Goal: Transaction & Acquisition: Purchase product/service

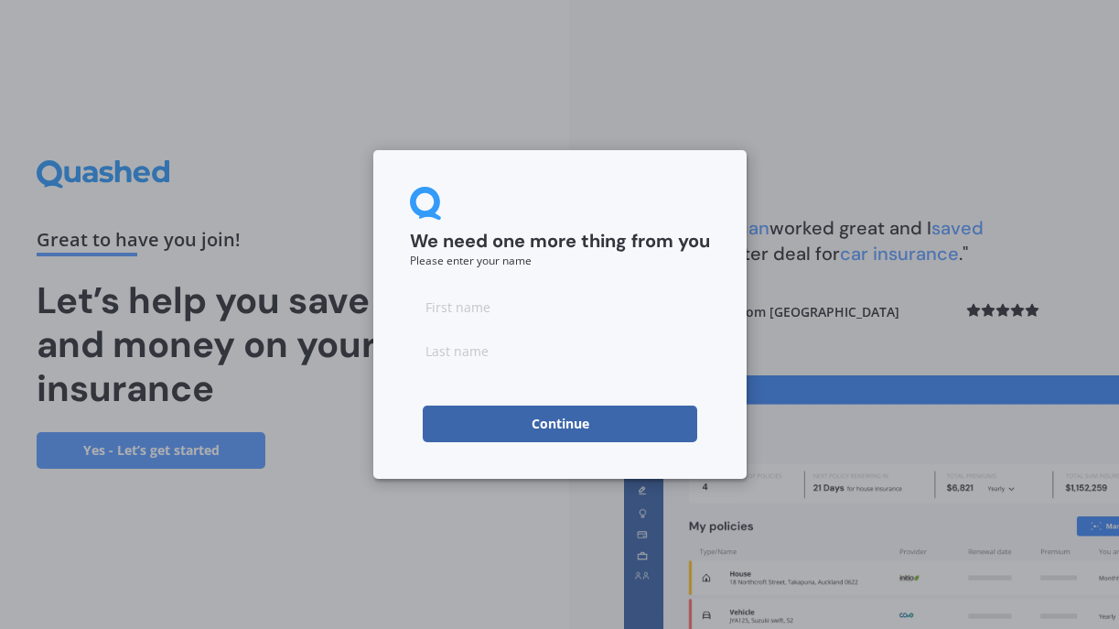
click at [442, 311] on input at bounding box center [560, 306] width 300 height 37
type input "L"
click at [452, 316] on input "LW" at bounding box center [560, 306] width 300 height 37
type input "L"
click at [454, 308] on input "Liv" at bounding box center [560, 306] width 300 height 37
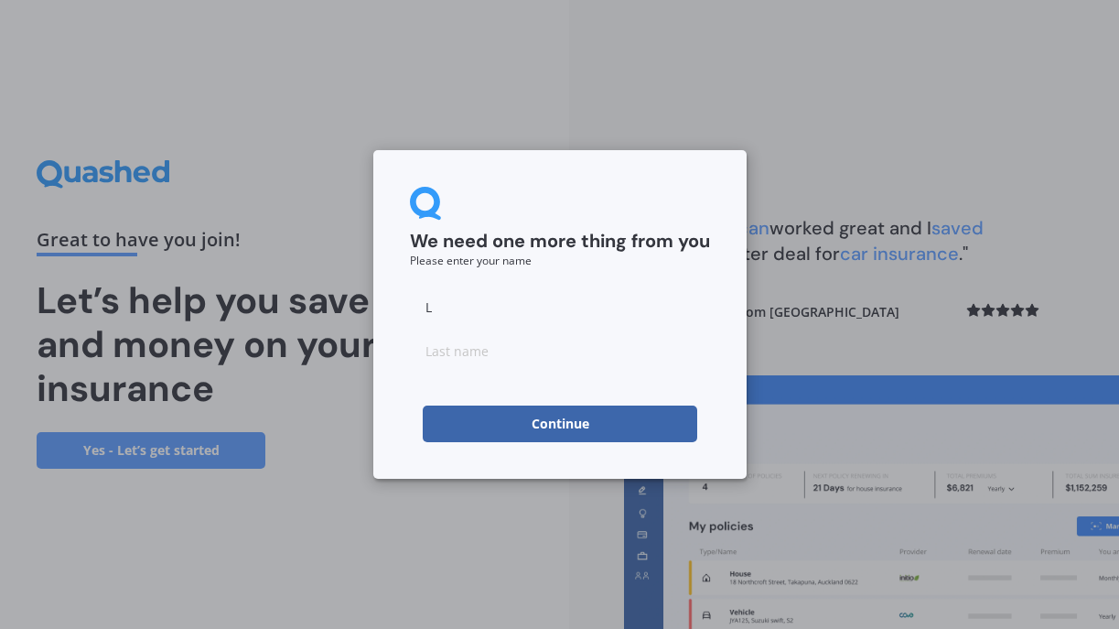
type input "L"
type input "D"
click at [582, 425] on button "Continue" at bounding box center [560, 423] width 274 height 37
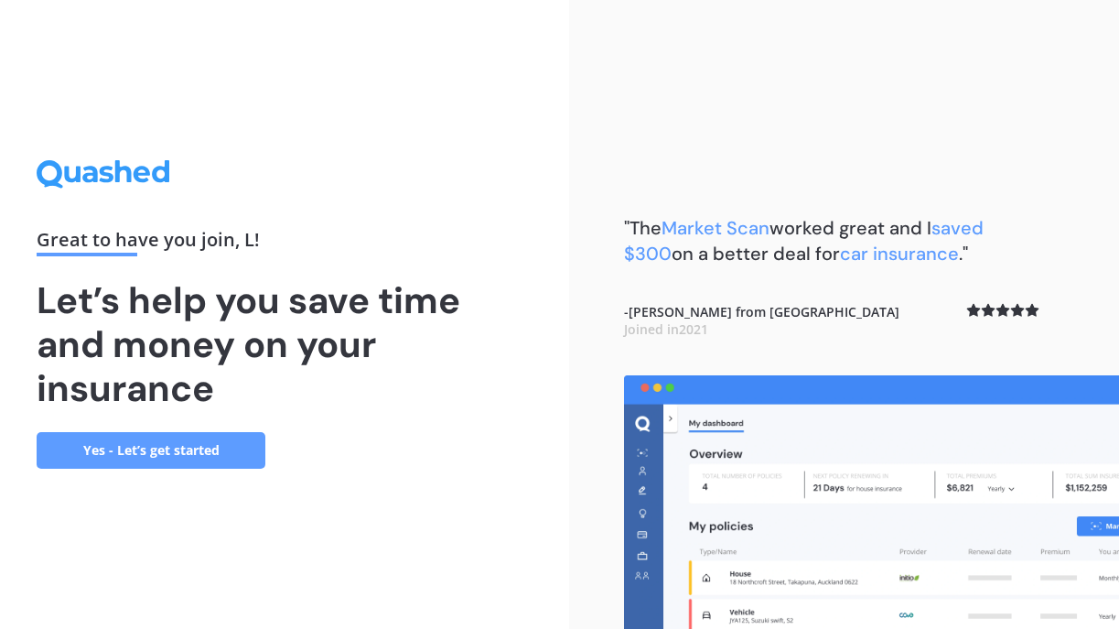
click at [145, 447] on link "Yes - Let’s get started" at bounding box center [151, 450] width 229 height 37
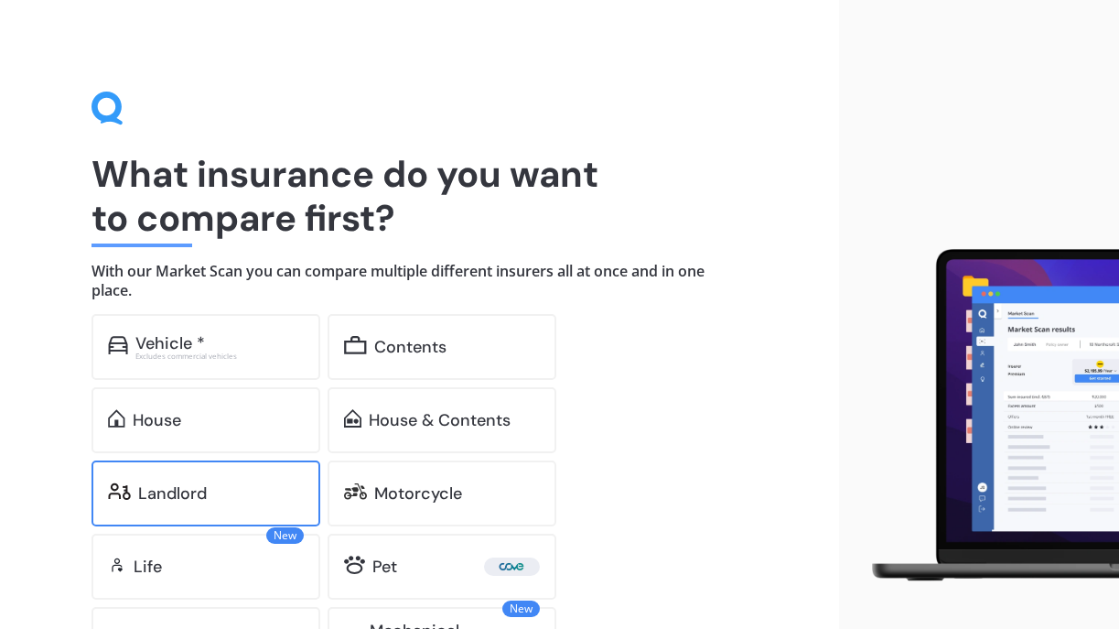
click at [183, 486] on div "Landlord" at bounding box center [172, 493] width 69 height 18
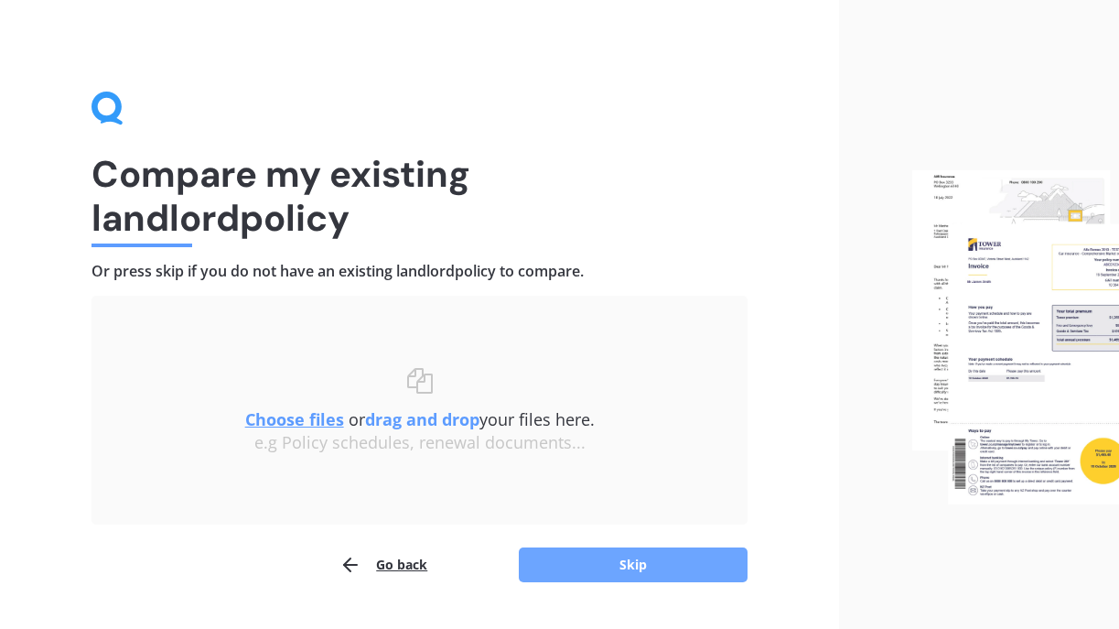
click at [620, 564] on button "Skip" at bounding box center [633, 564] width 229 height 35
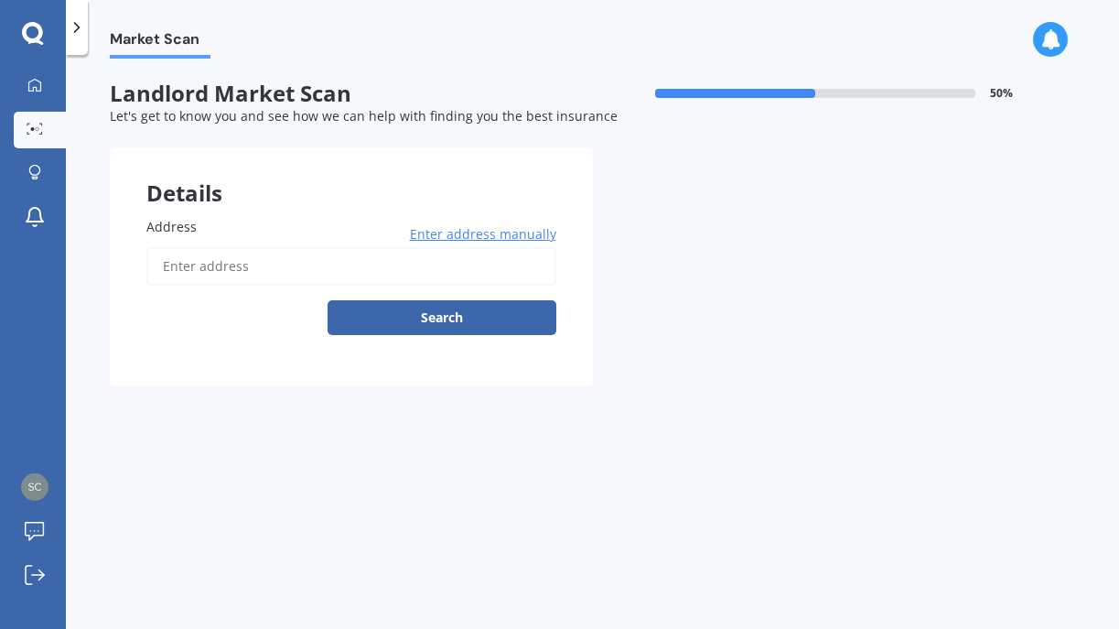
click at [174, 261] on input "Address" at bounding box center [351, 266] width 410 height 38
type input "13 Lancaster Street, Geraldine 7930"
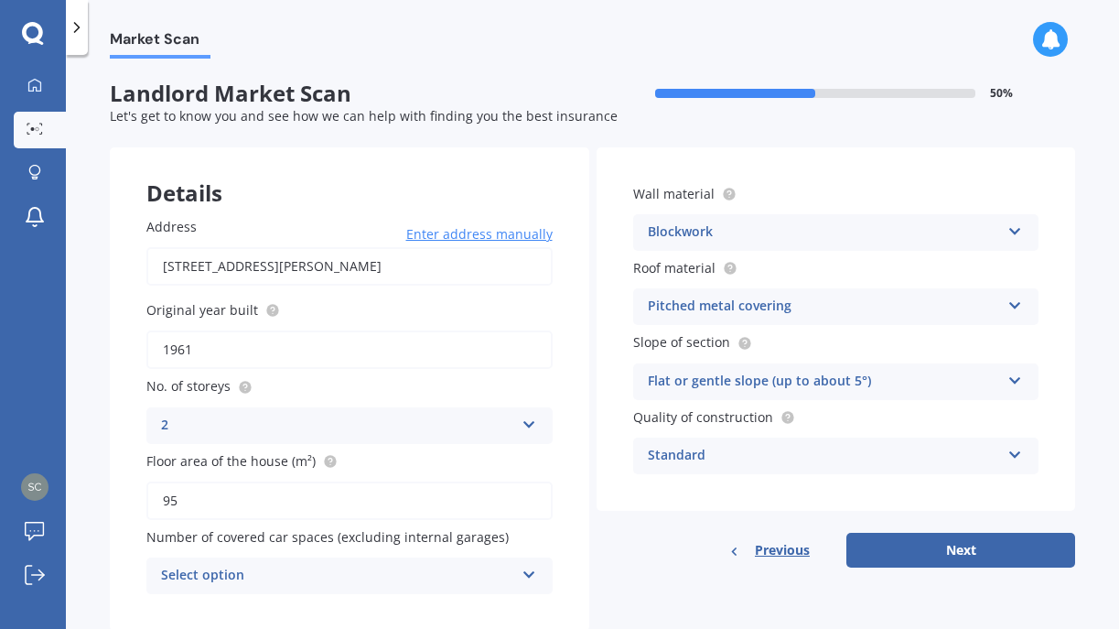
click at [525, 419] on icon at bounding box center [530, 420] width 16 height 13
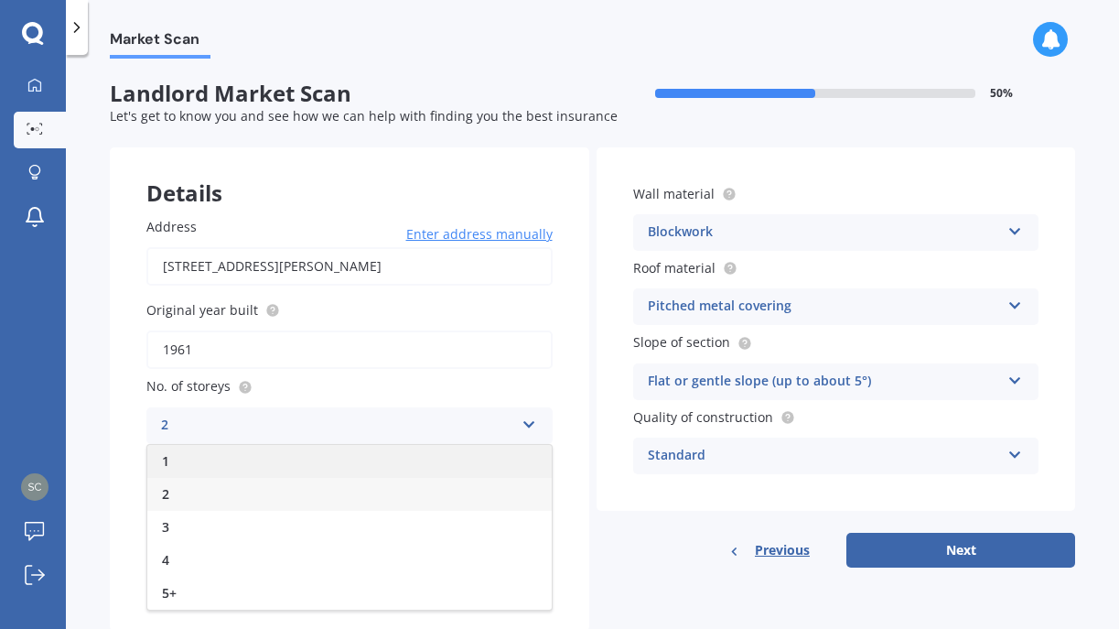
click at [185, 453] on div "1" at bounding box center [349, 461] width 404 height 33
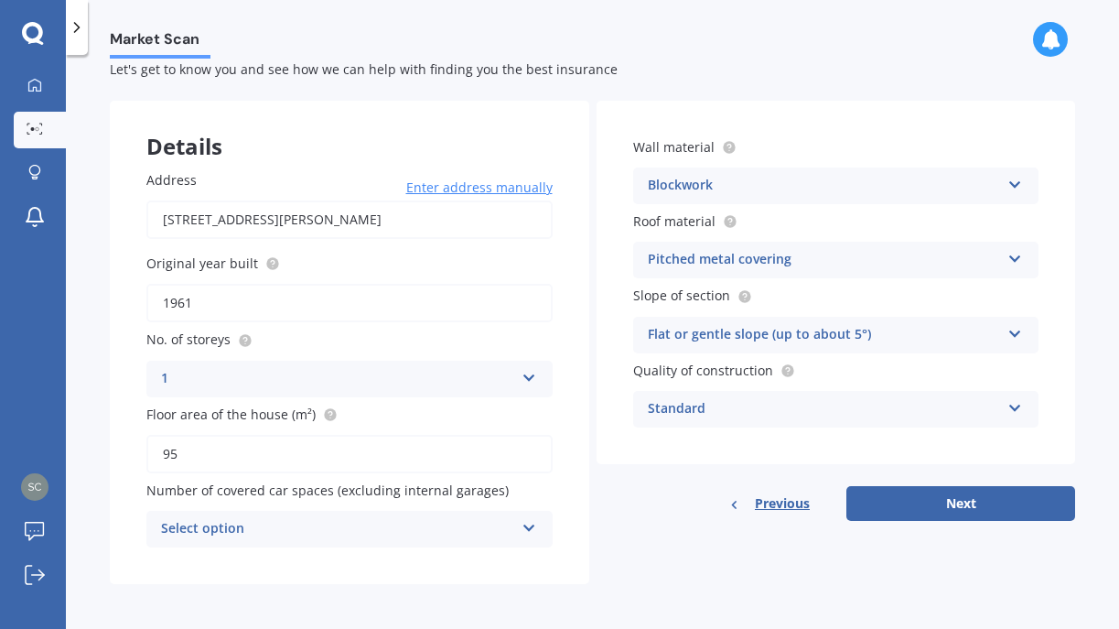
scroll to position [45, 0]
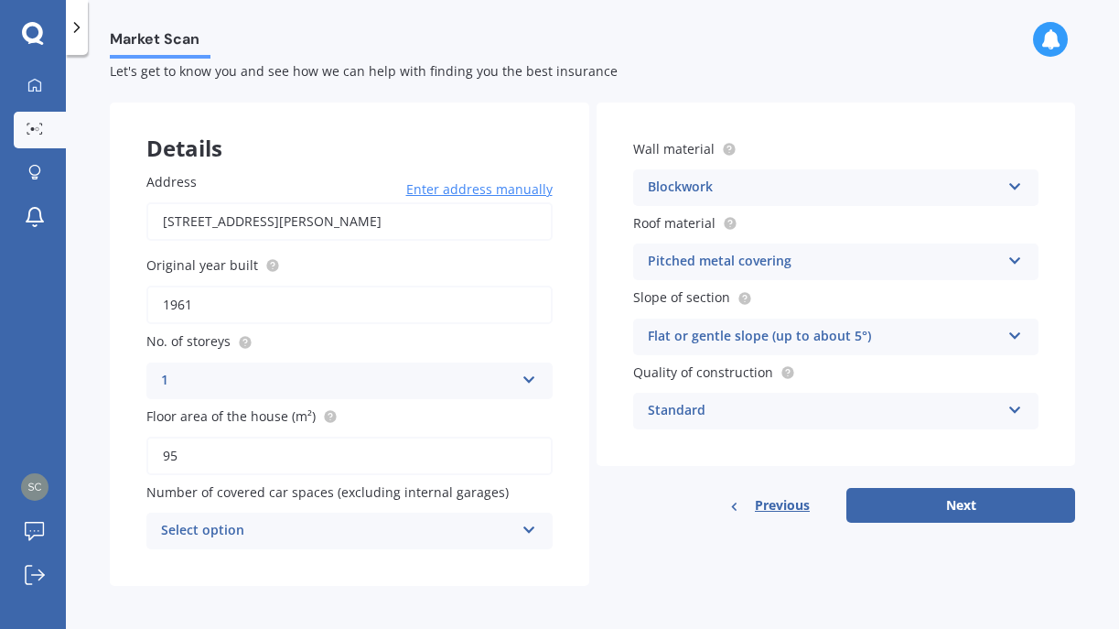
click at [522, 525] on icon at bounding box center [530, 526] width 16 height 13
click at [355, 272] on div "Original year built 1961" at bounding box center [349, 289] width 406 height 69
click at [523, 524] on icon at bounding box center [530, 526] width 16 height 13
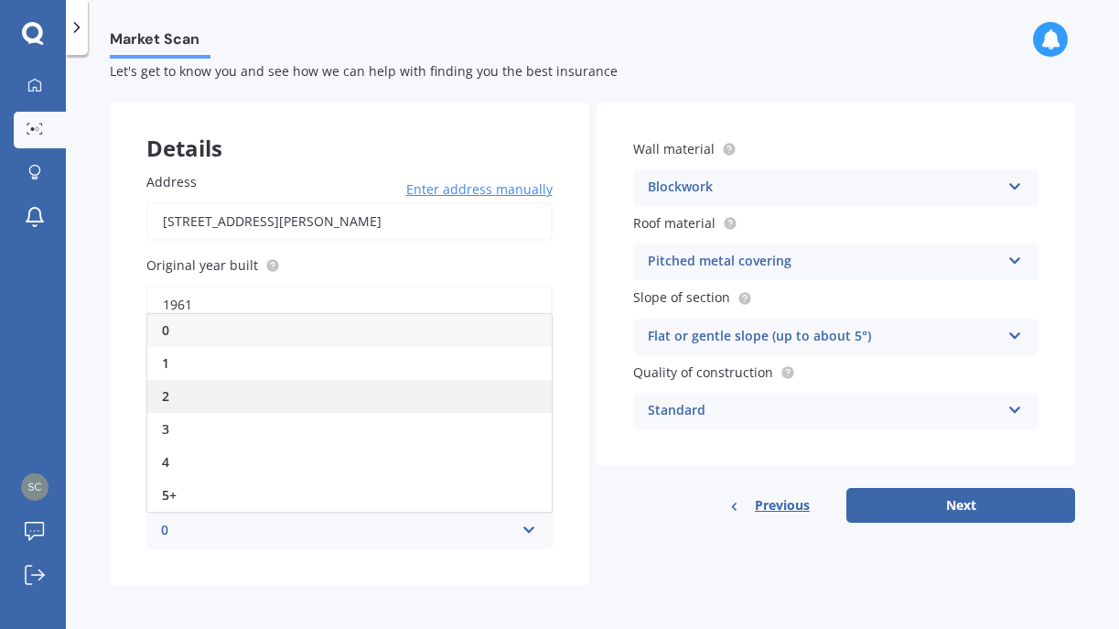
click at [181, 390] on div "2" at bounding box center [349, 396] width 404 height 33
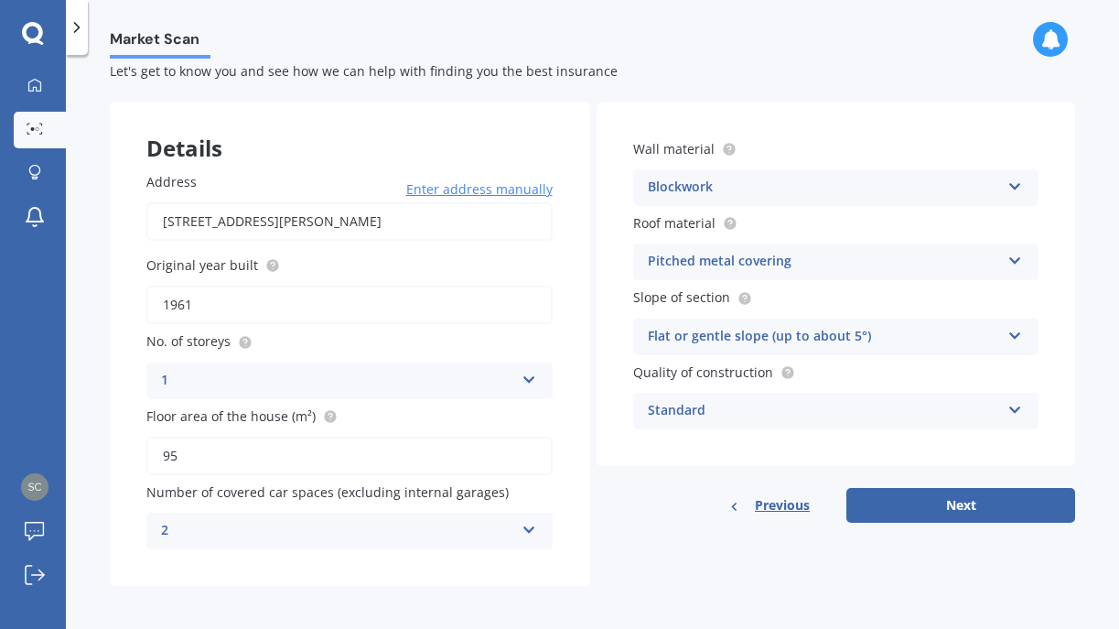
scroll to position [0, 0]
click at [526, 521] on icon at bounding box center [530, 526] width 16 height 13
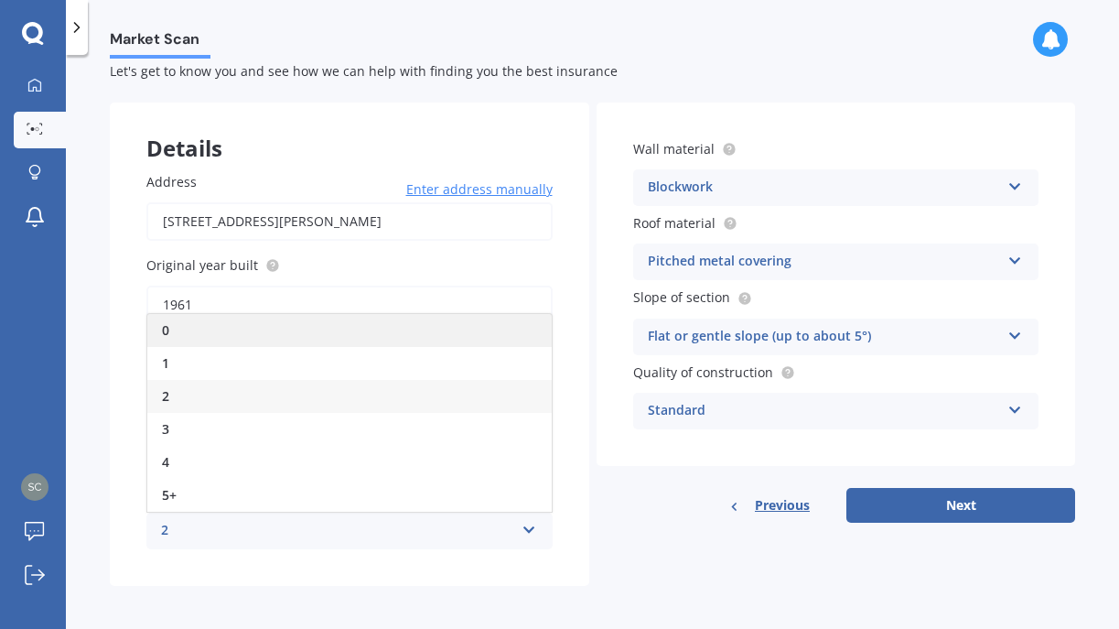
click at [176, 323] on div "0" at bounding box center [349, 330] width 404 height 33
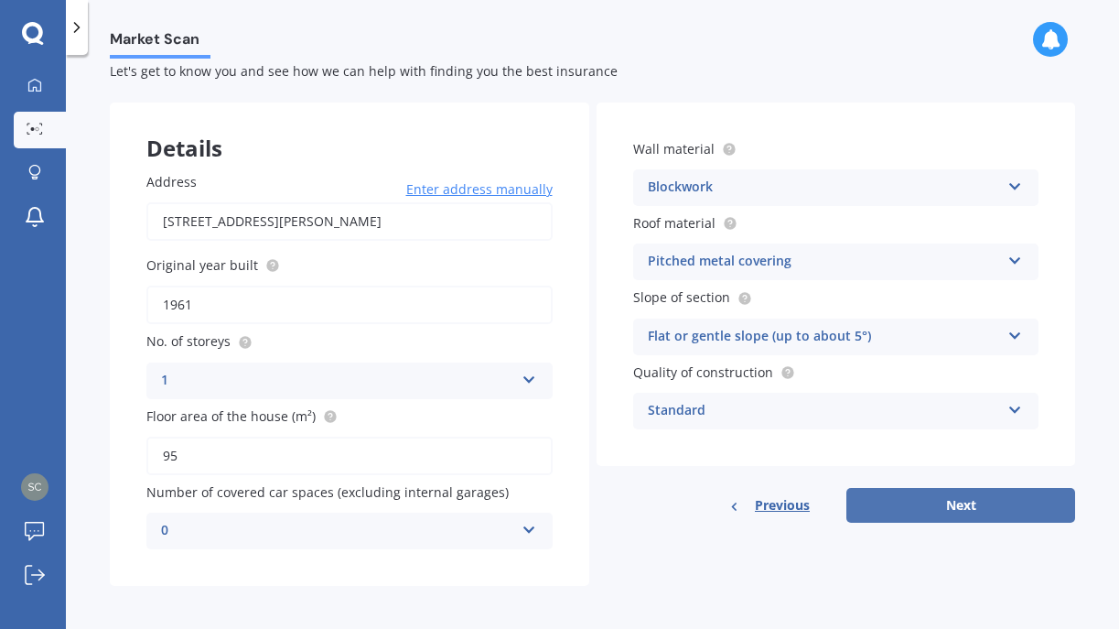
click at [935, 498] on button "Next" at bounding box center [960, 505] width 229 height 35
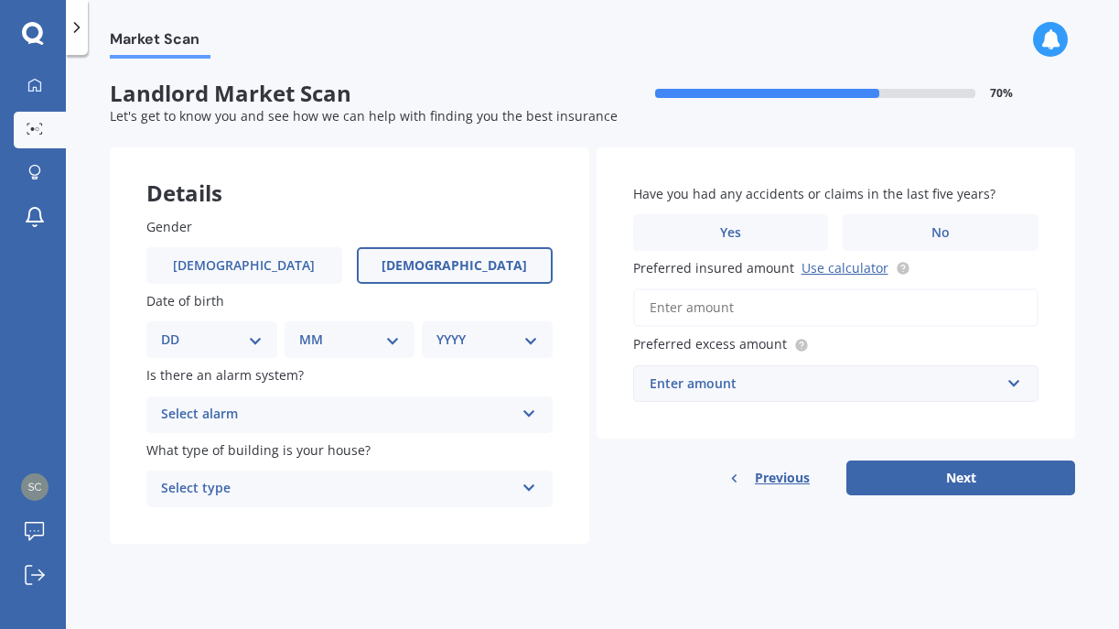
click at [453, 258] on span "Female" at bounding box center [454, 266] width 145 height 16
click at [0, 0] on input "Female" at bounding box center [0, 0] width 0 height 0
select select "10"
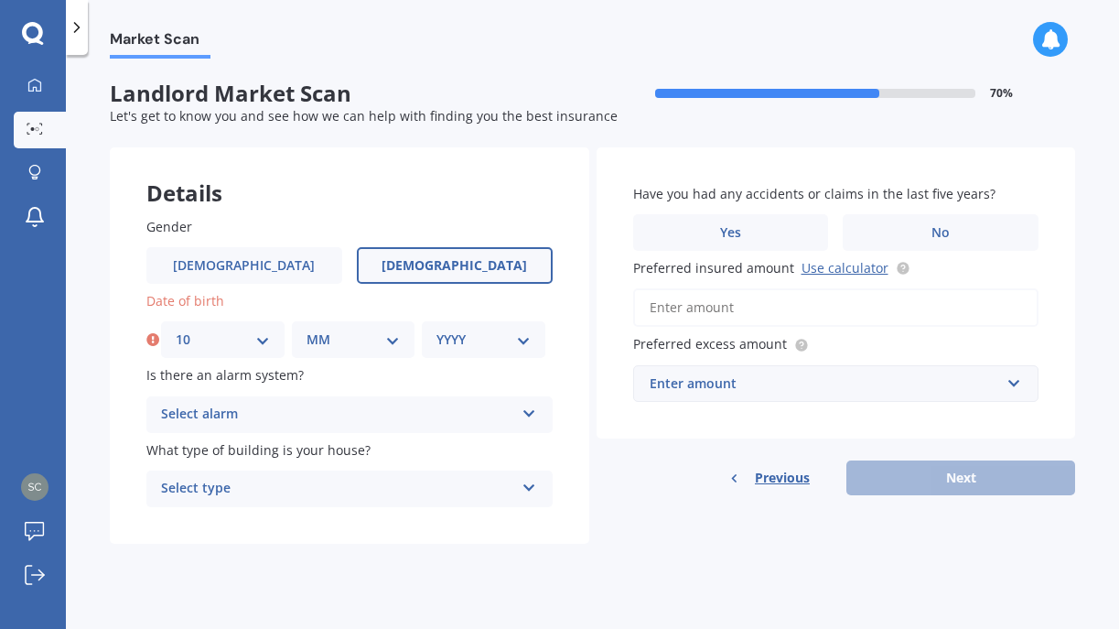
select select "06"
select select "1951"
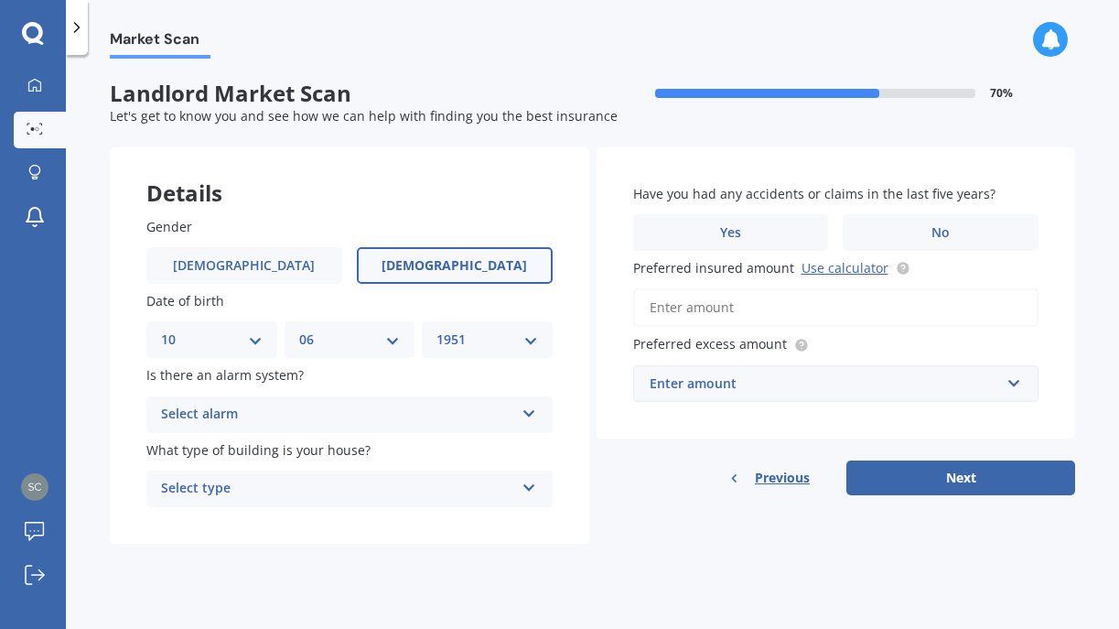
click at [524, 480] on icon at bounding box center [530, 484] width 16 height 13
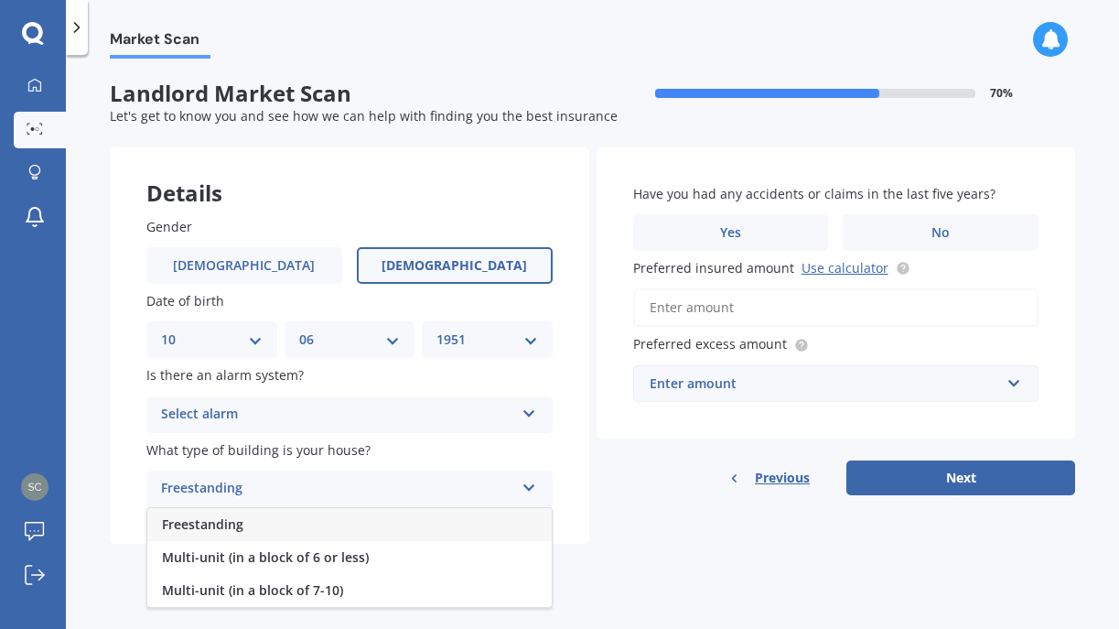
click at [232, 519] on span "Freestanding" at bounding box center [202, 523] width 81 height 17
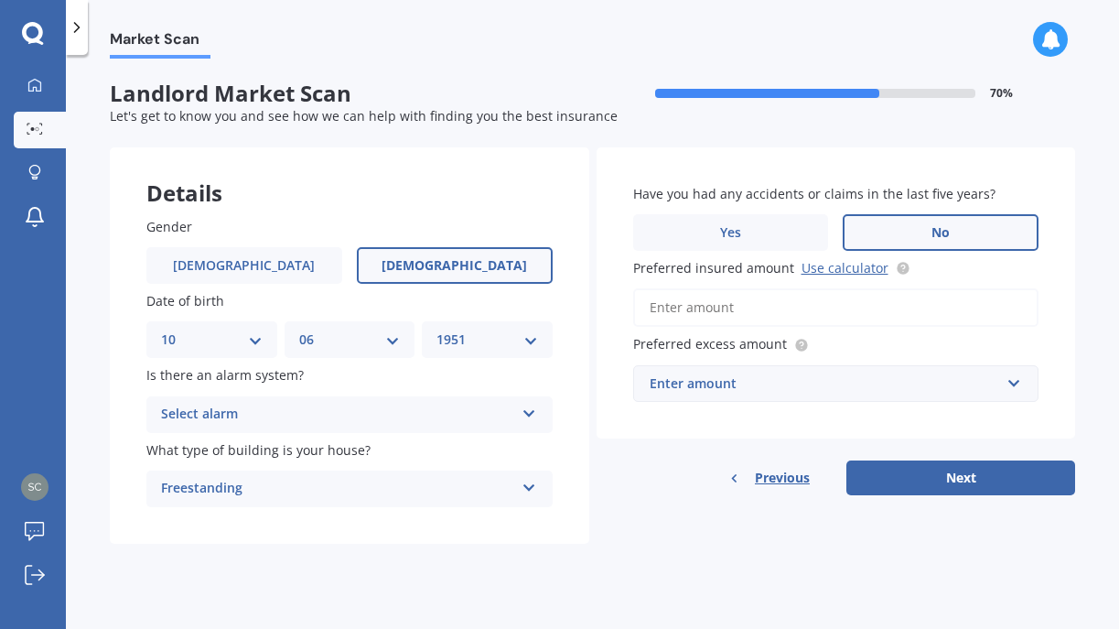
click at [944, 242] on label "No" at bounding box center [941, 232] width 196 height 37
click at [0, 0] on input "No" at bounding box center [0, 0] width 0 height 0
click at [778, 300] on input "Preferred insured amount Use calculator" at bounding box center [836, 307] width 406 height 38
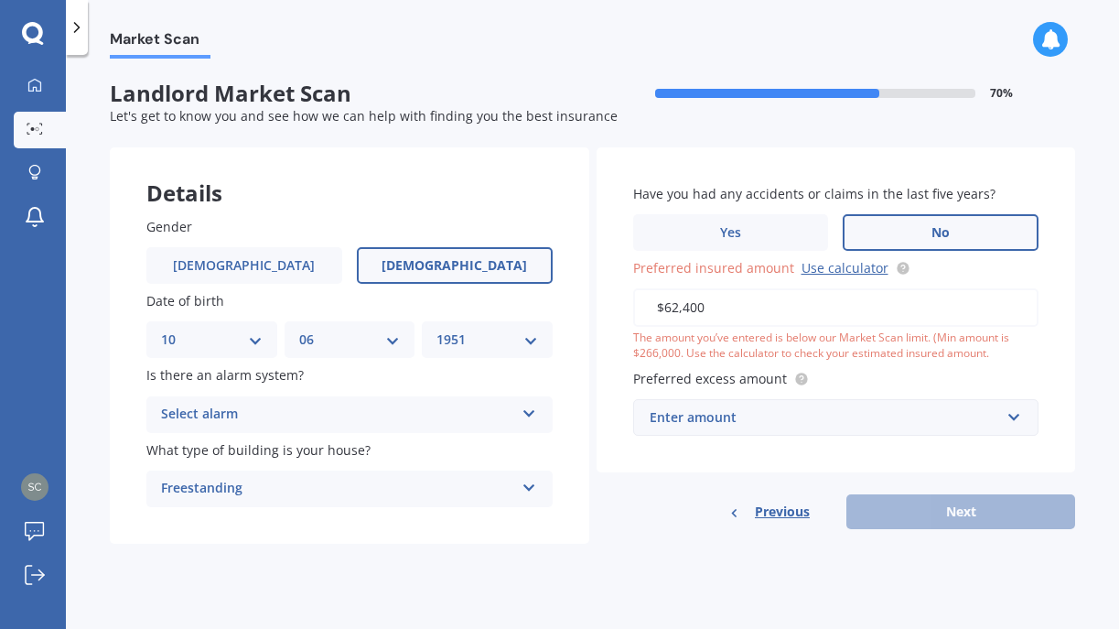
type input "$624,000"
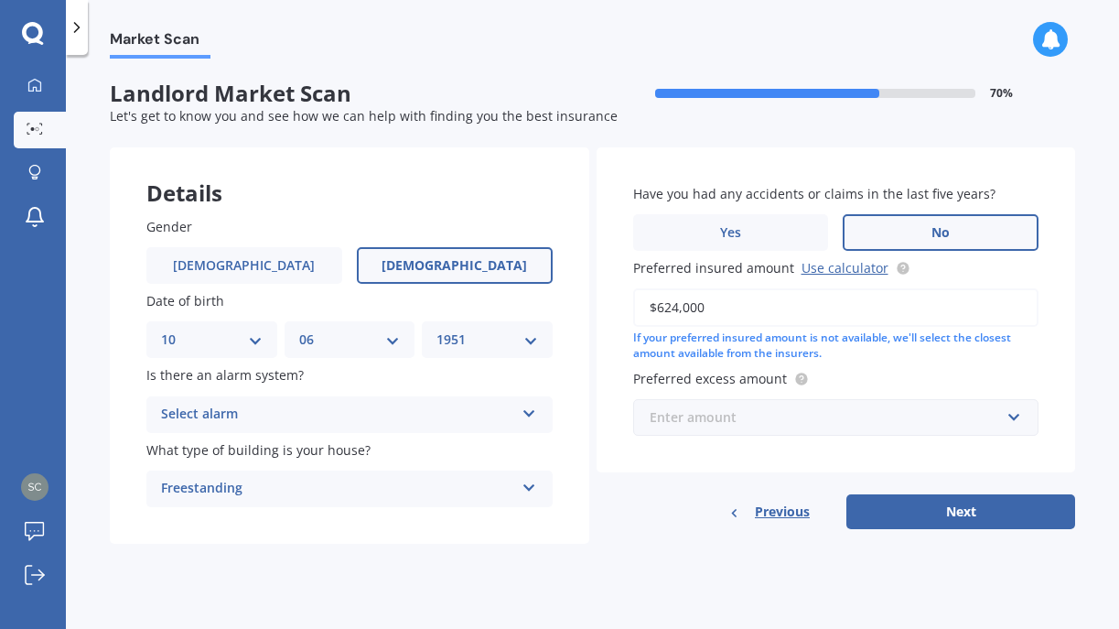
click at [1014, 412] on input "text" at bounding box center [830, 417] width 390 height 35
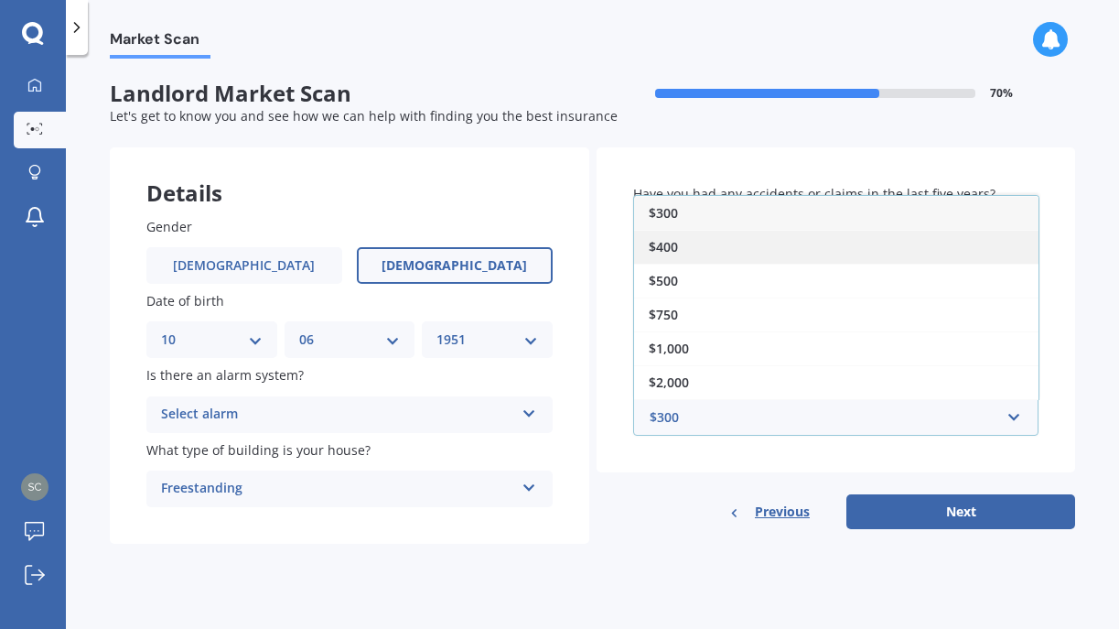
click at [661, 241] on span "$400" at bounding box center [663, 246] width 29 height 17
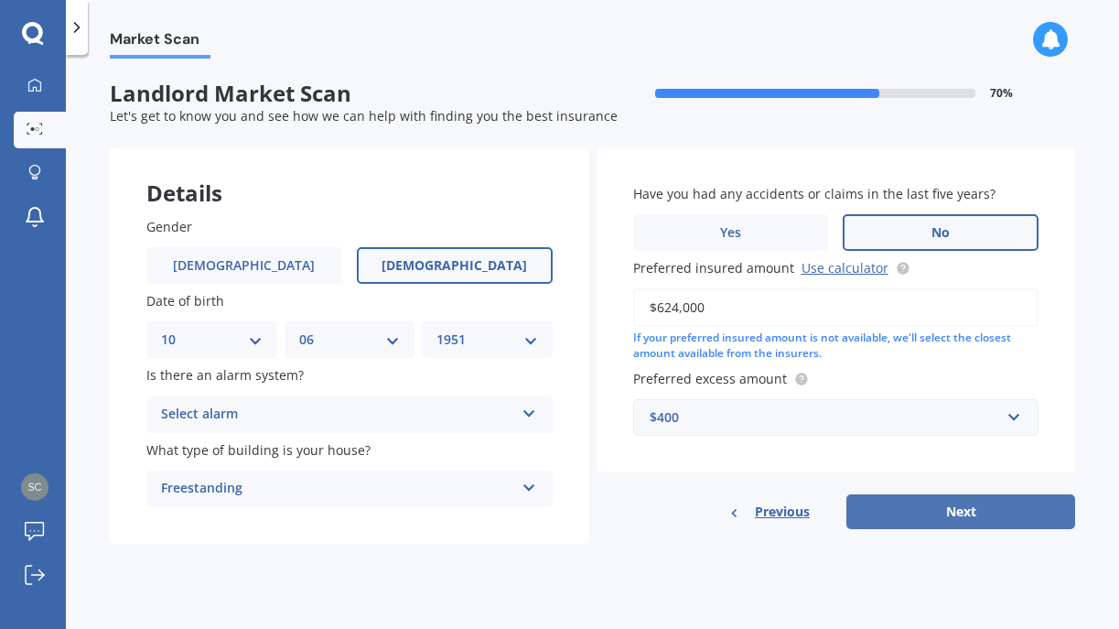
click at [953, 506] on button "Next" at bounding box center [960, 511] width 229 height 35
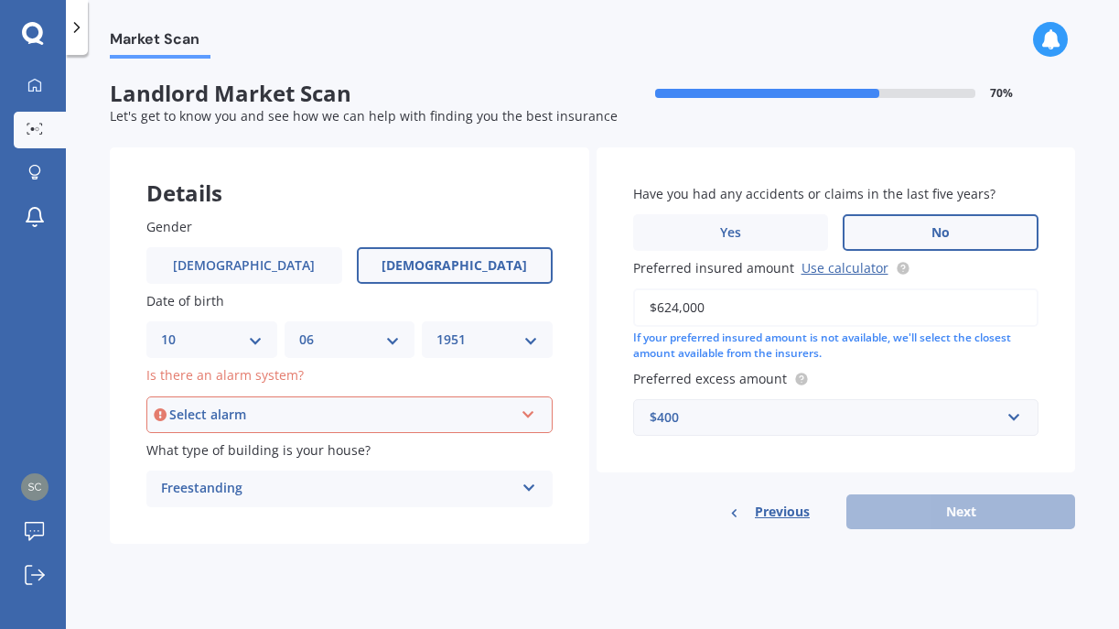
click at [527, 410] on icon at bounding box center [529, 410] width 16 height 13
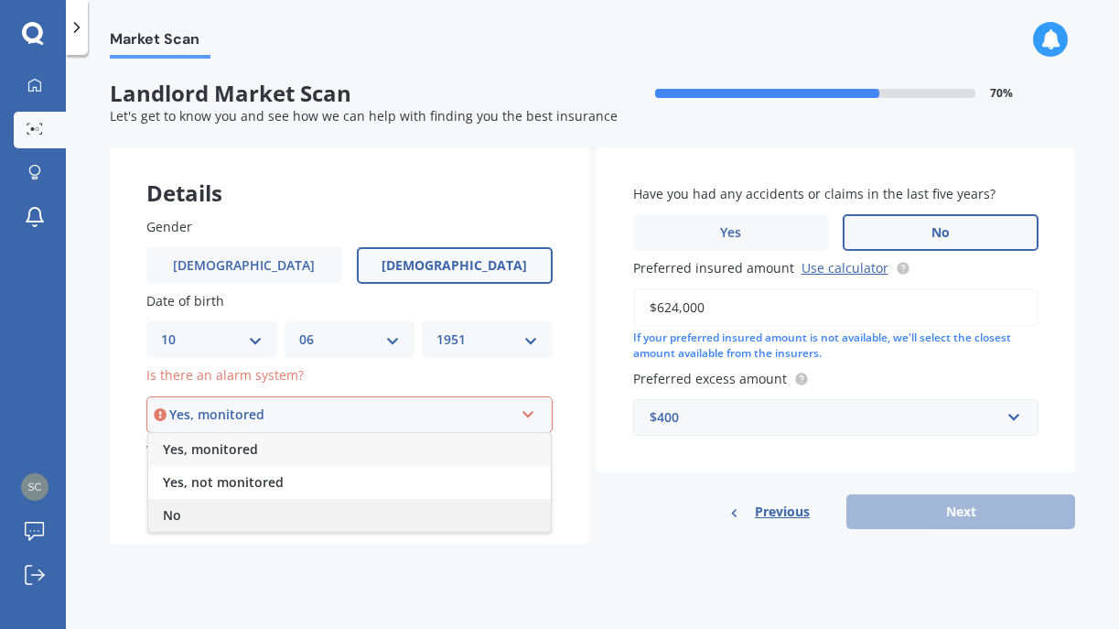
click at [177, 506] on span "No" at bounding box center [172, 514] width 18 height 17
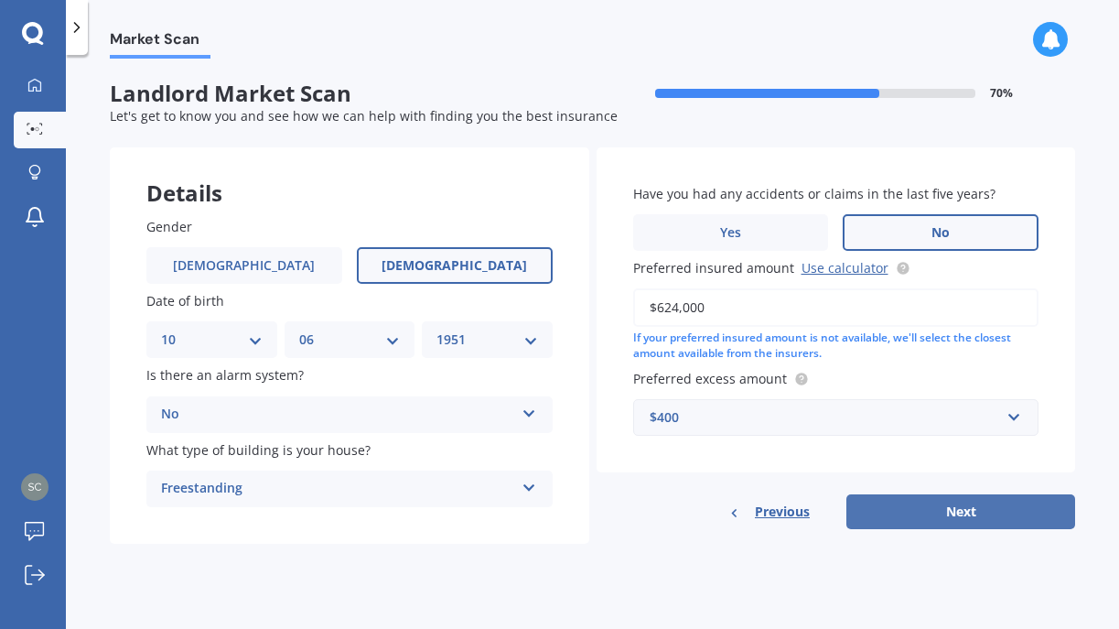
click at [951, 509] on button "Next" at bounding box center [960, 511] width 229 height 35
select select "10"
select select "06"
select select "1951"
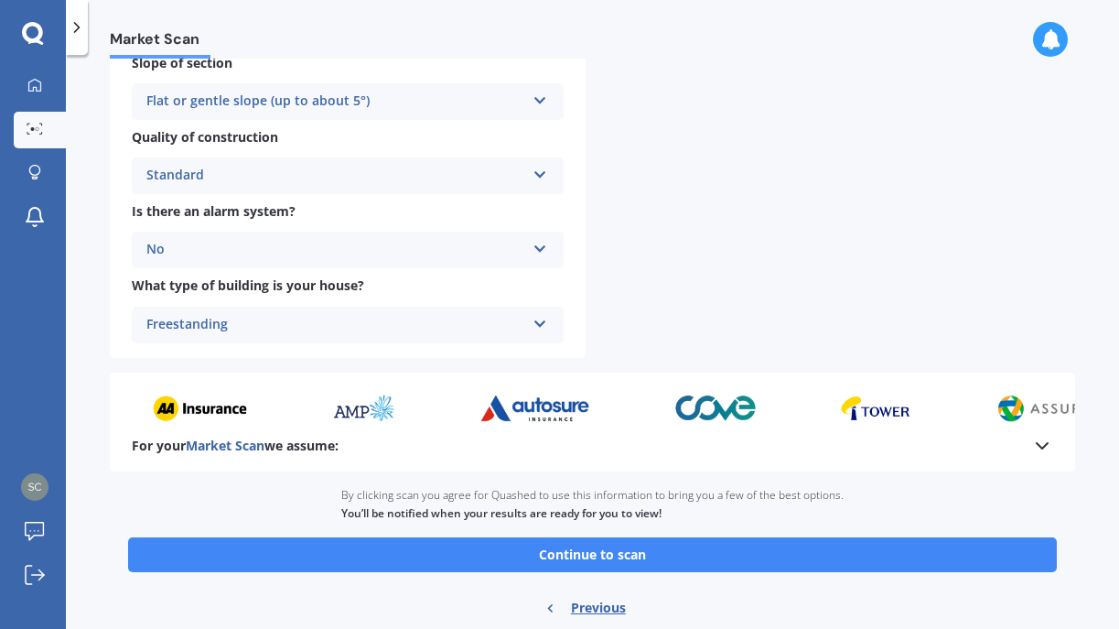
scroll to position [636, 0]
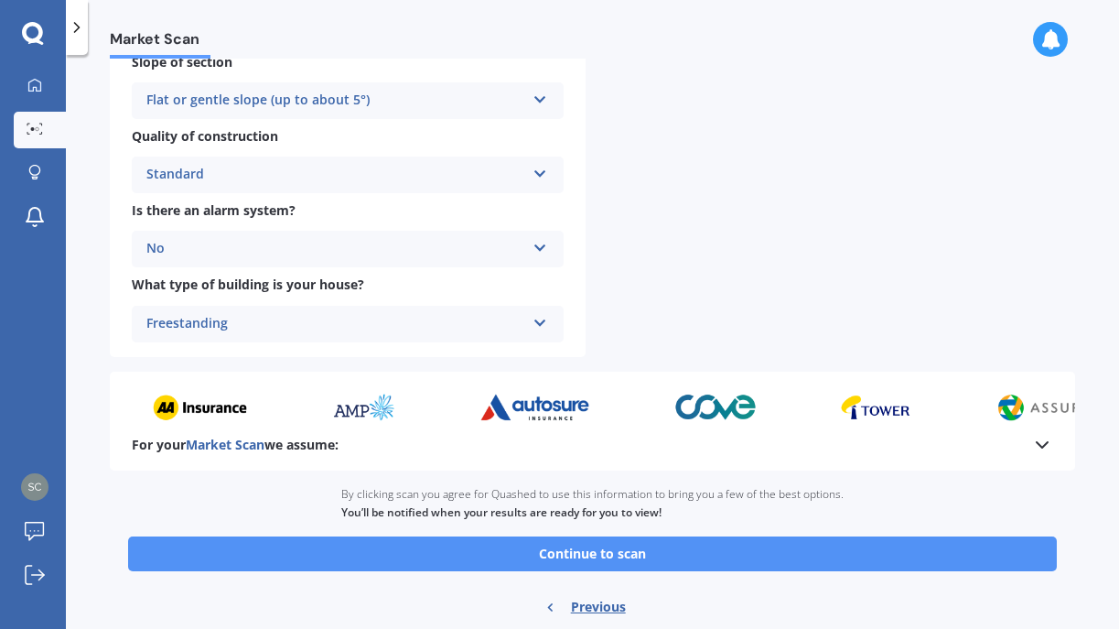
click at [584, 539] on button "Continue to scan" at bounding box center [592, 553] width 929 height 35
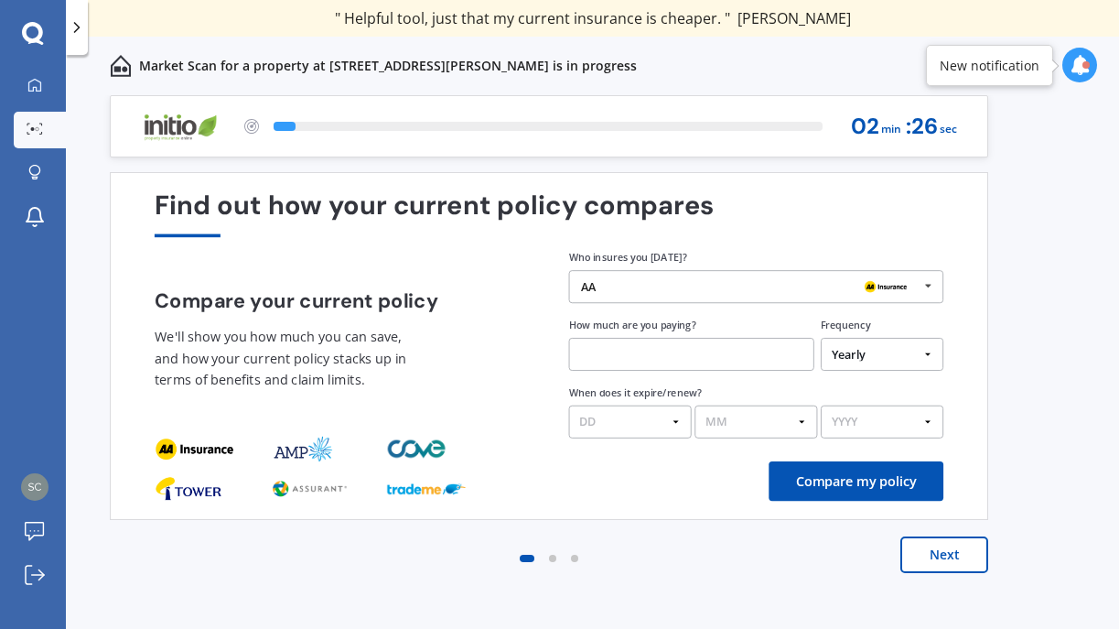
click at [579, 353] on input "text" at bounding box center [691, 354] width 245 height 33
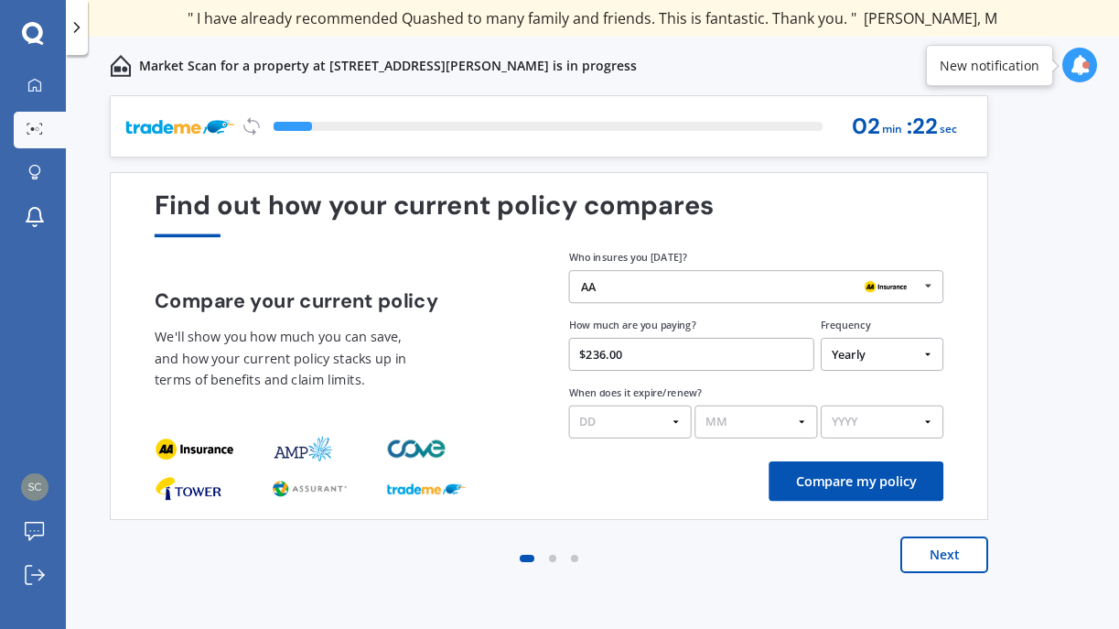
type input "$2,360.00"
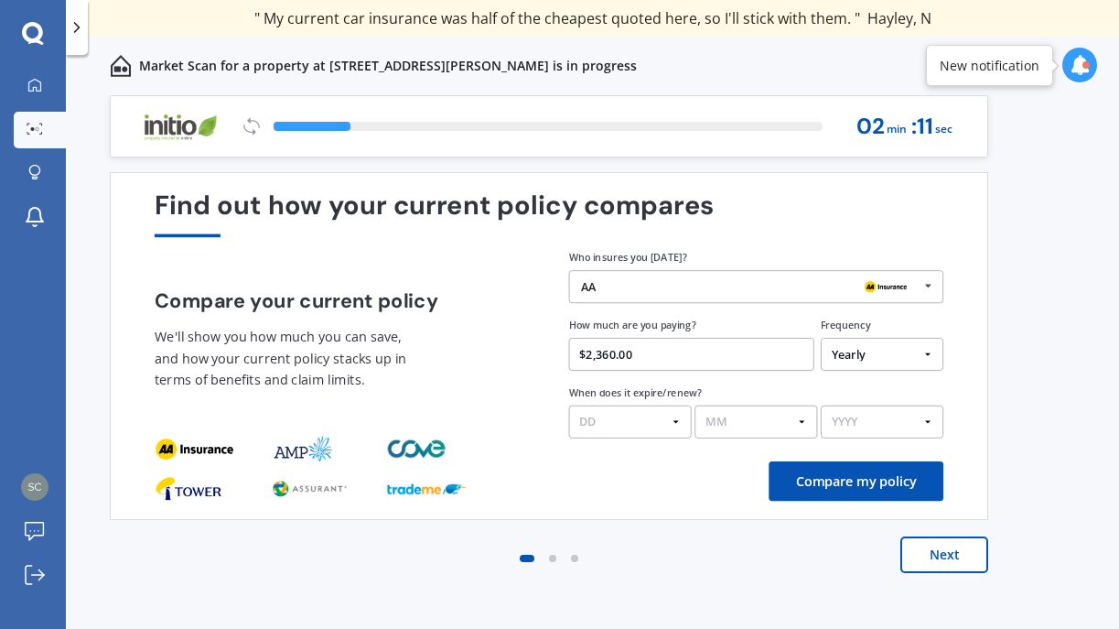
select select "25"
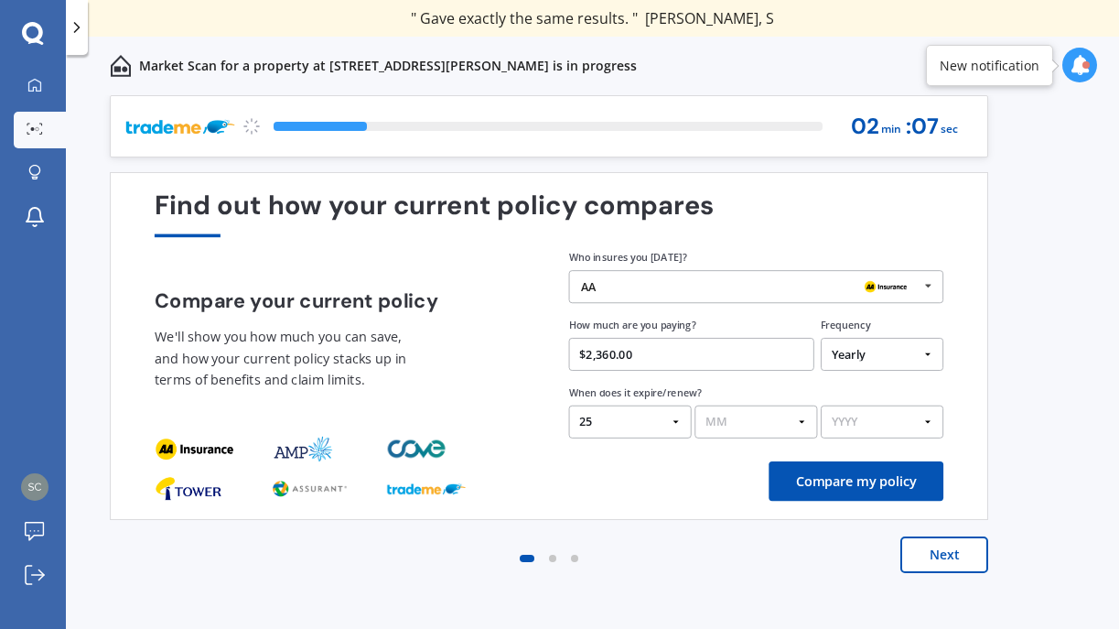
select select "08"
select select "2026"
click at [855, 484] on button "Compare my policy" at bounding box center [856, 480] width 175 height 39
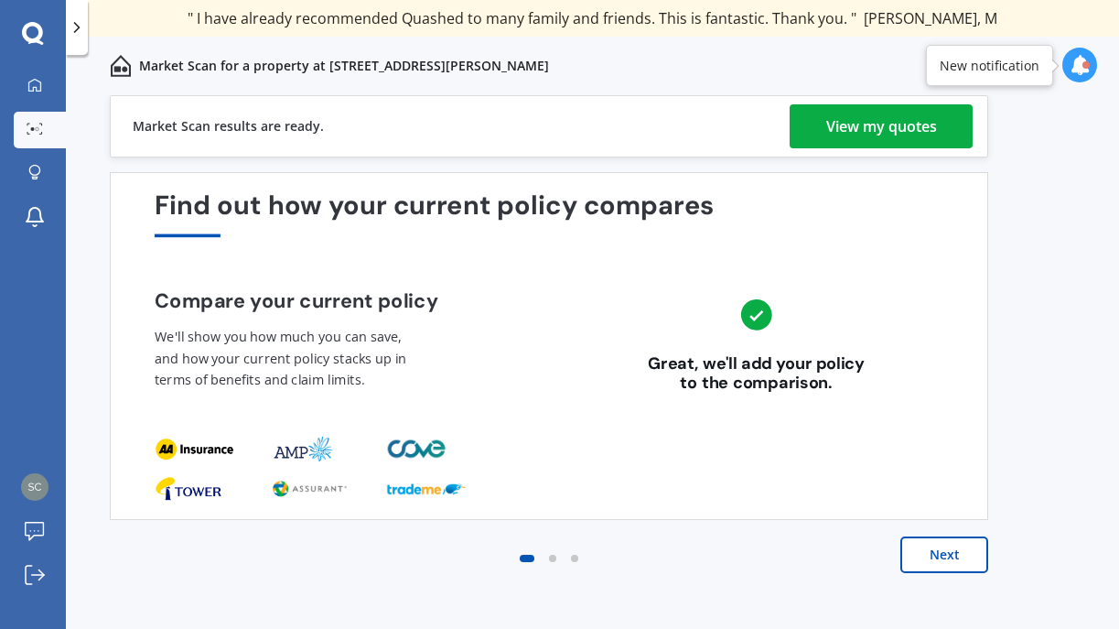
click at [905, 124] on div "View my quotes" at bounding box center [881, 126] width 111 height 44
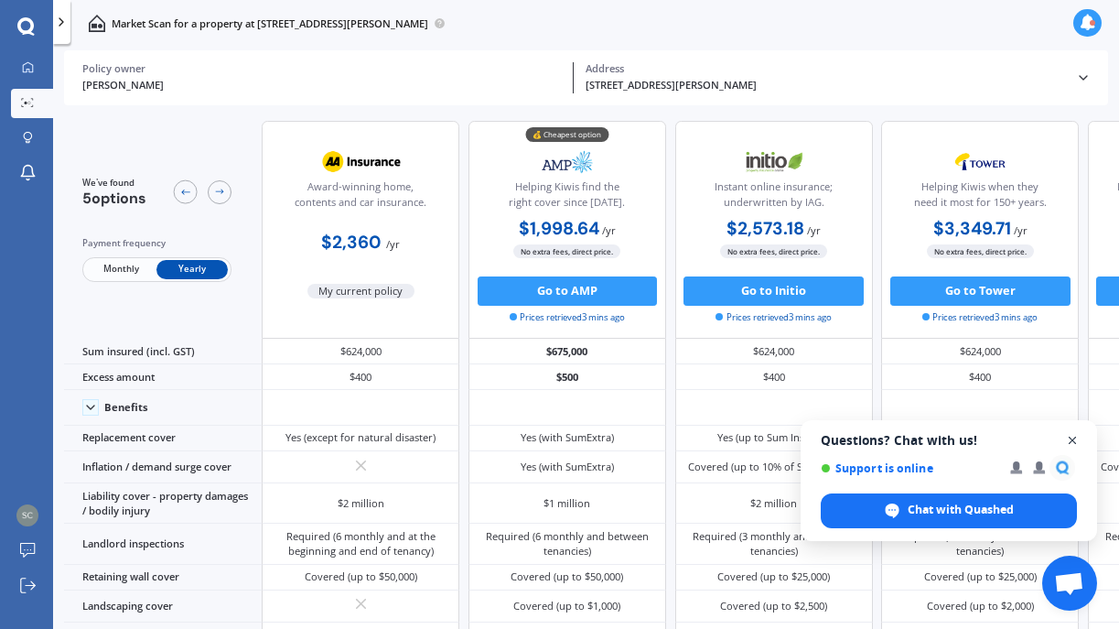
click at [1074, 438] on span "Open chat" at bounding box center [1072, 440] width 23 height 23
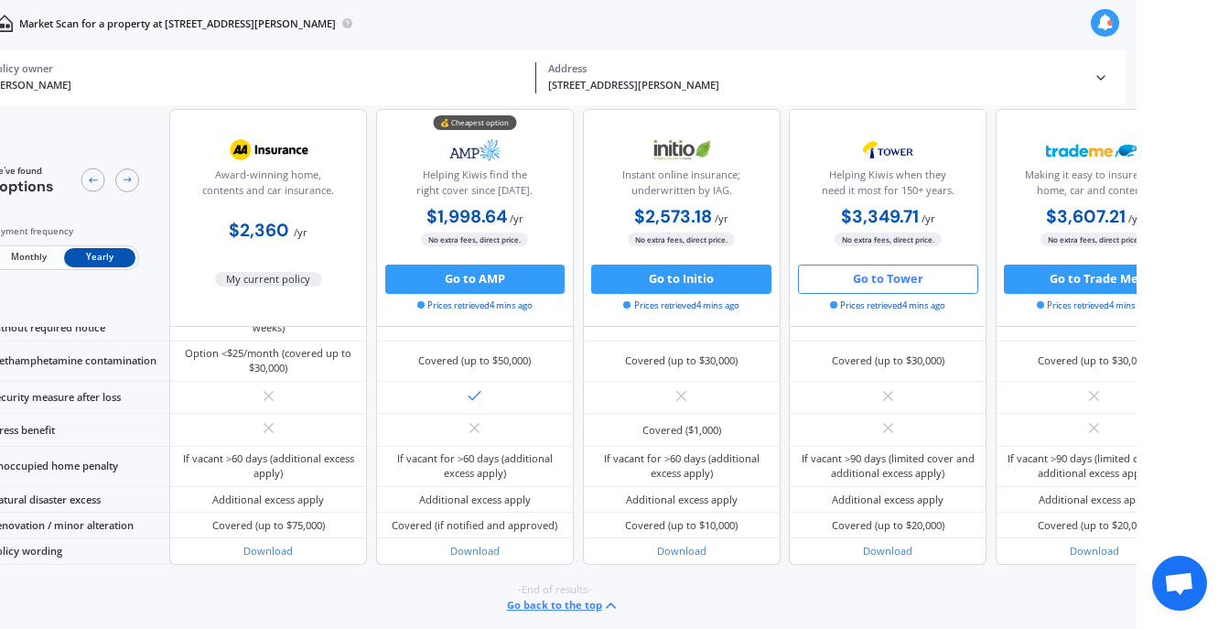
scroll to position [0, 92]
click at [920, 282] on button "Go to Tower" at bounding box center [888, 278] width 180 height 29
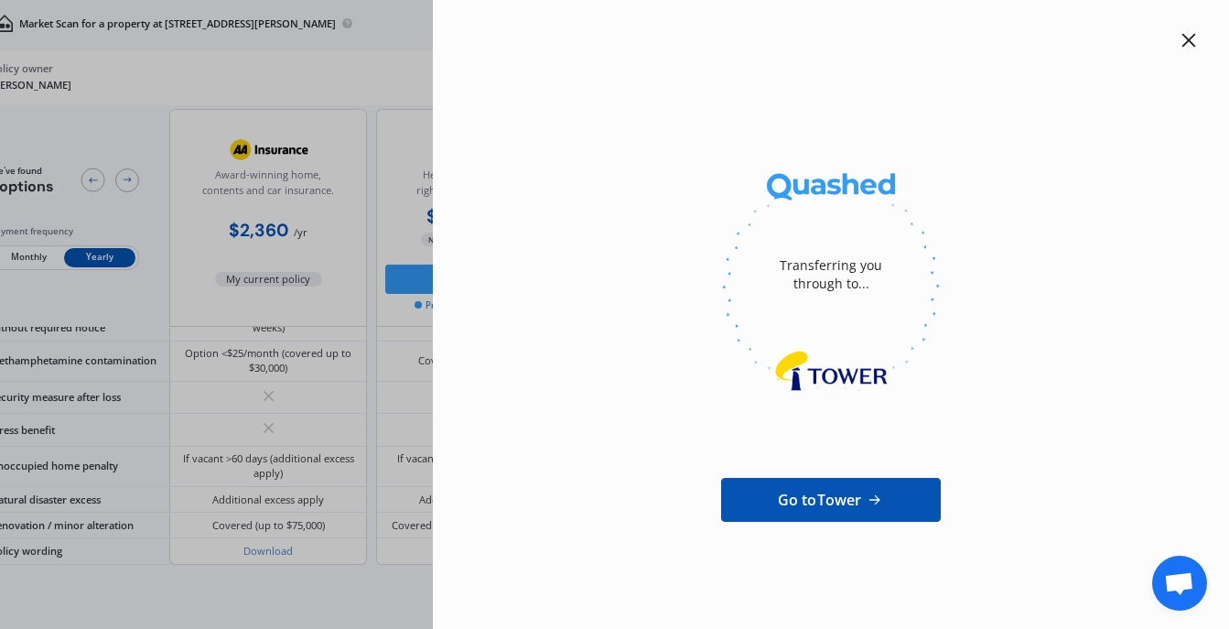
click at [1118, 39] on icon at bounding box center [1189, 41] width 14 height 14
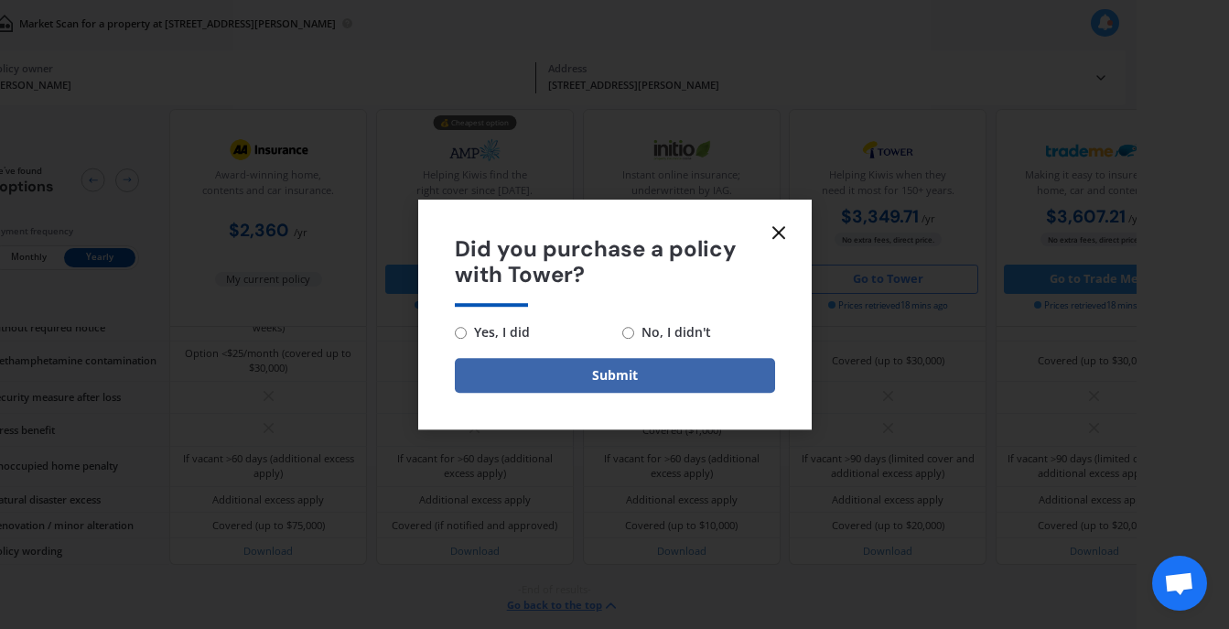
click at [627, 328] on input "No, I didn't" at bounding box center [628, 333] width 12 height 12
radio input "true"
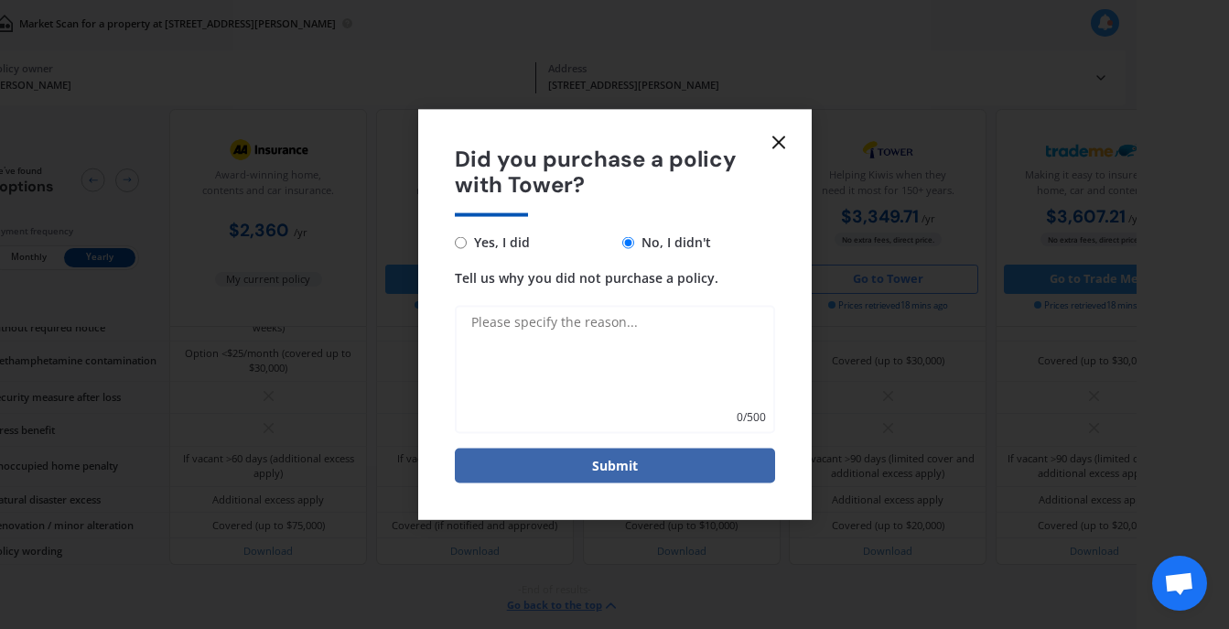
click at [523, 329] on textarea "Tell us why you did not purchase a policy." at bounding box center [615, 370] width 320 height 128
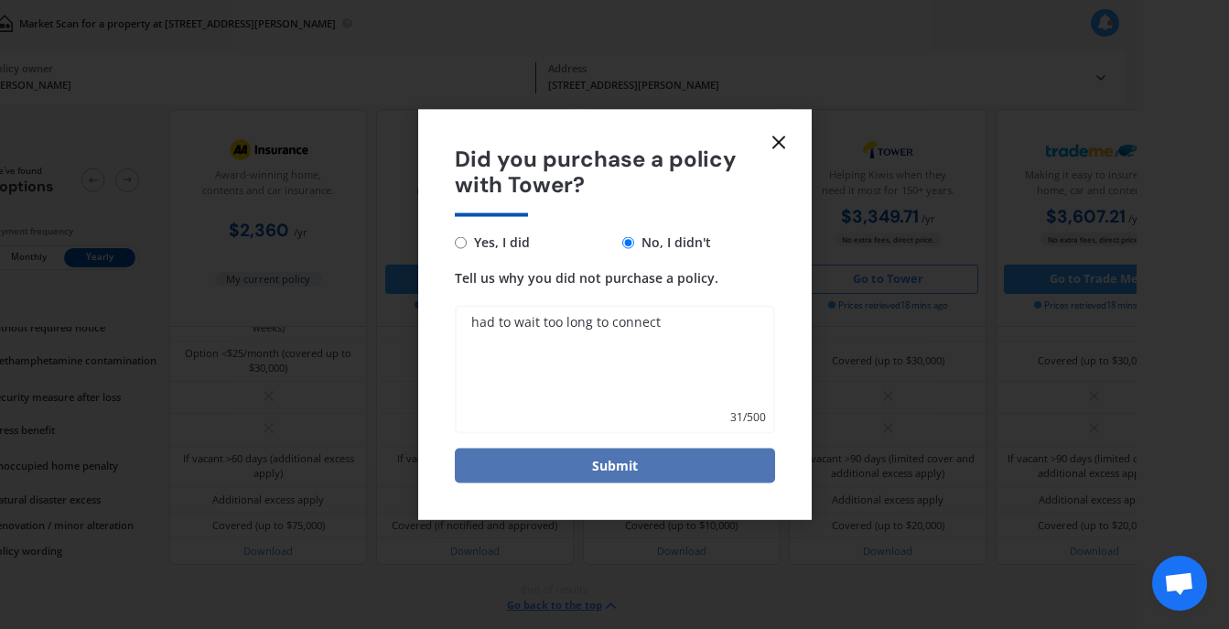
type textarea "had to wait too long to connect"
click at [619, 464] on button "Submit" at bounding box center [615, 465] width 320 height 35
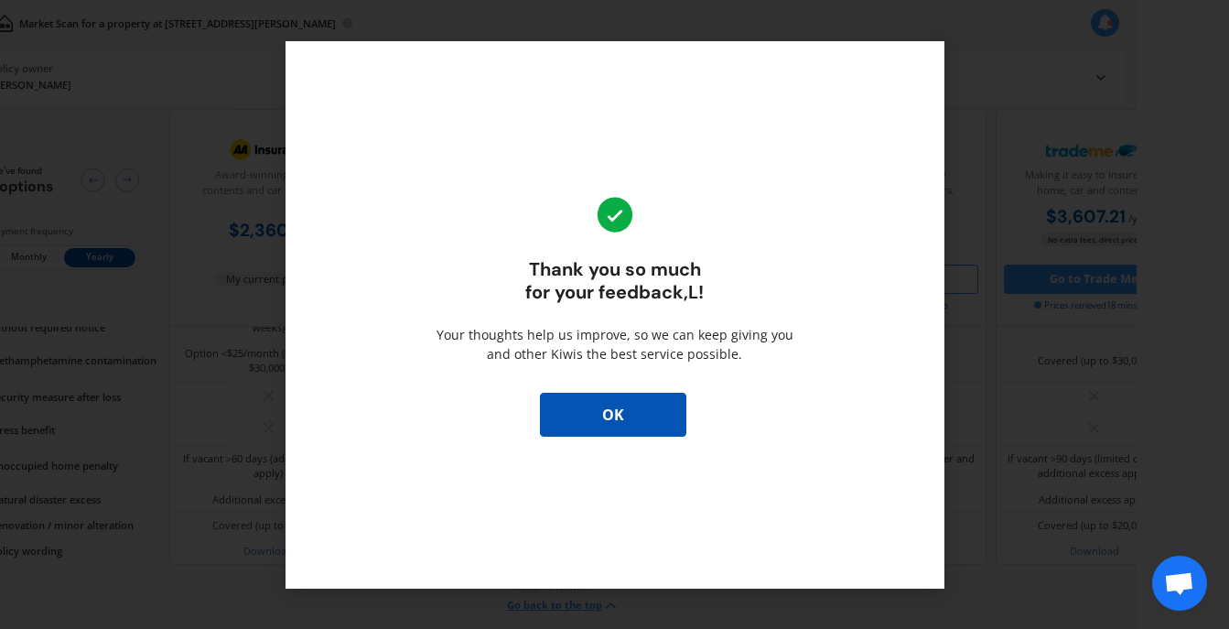
click at [613, 407] on button "OK" at bounding box center [613, 415] width 146 height 44
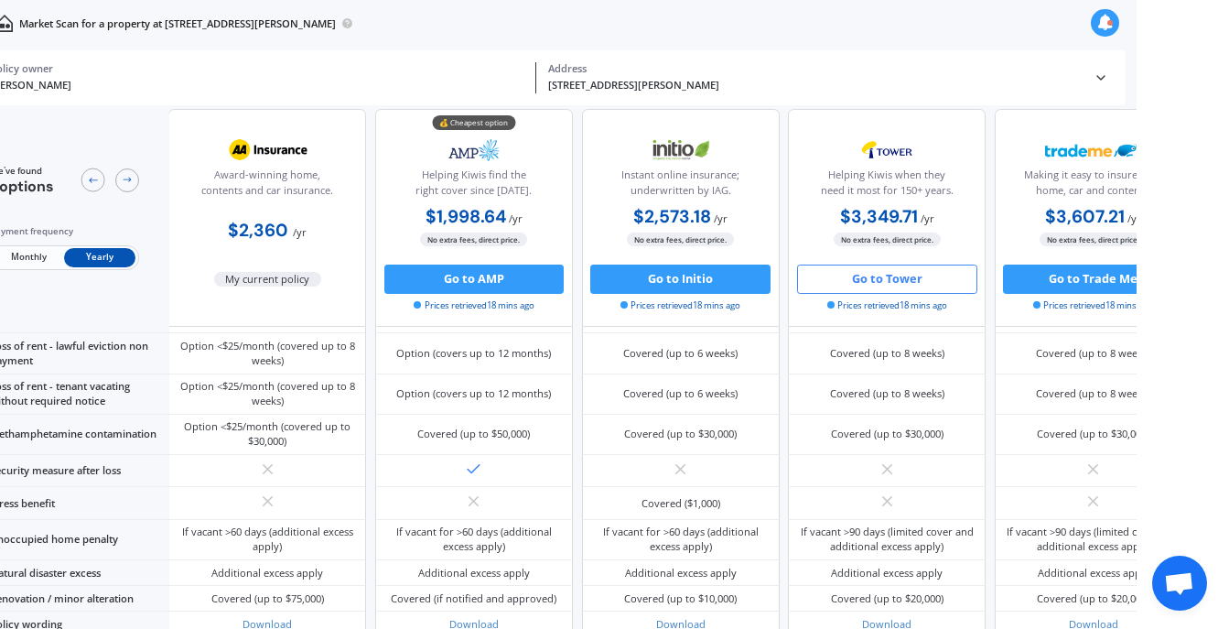
scroll to position [812, 2]
